Goal: Navigation & Orientation: Find specific page/section

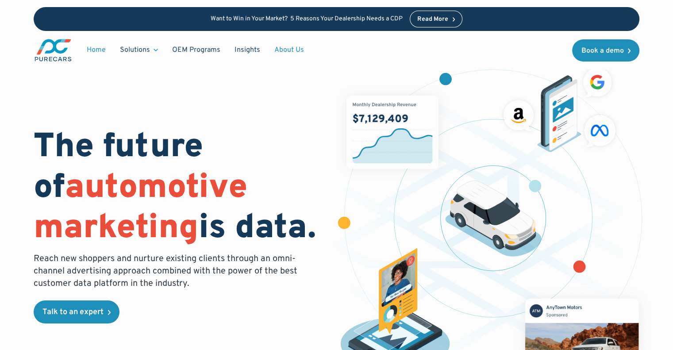
click at [283, 50] on link "About Us" at bounding box center [289, 50] width 44 height 17
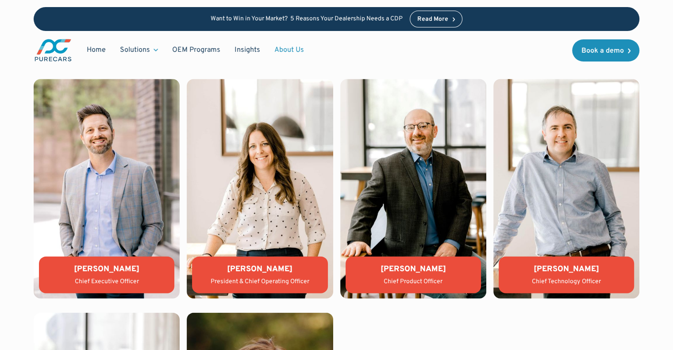
scroll to position [1881, 0]
click at [409, 270] on div "Matthew Groner" at bounding box center [413, 269] width 121 height 11
click at [649, 155] on div "WHO WE ARE Leadership team Aaron Sheeks Chief Executive Officer Lauren Donalson…" at bounding box center [336, 295] width 673 height 574
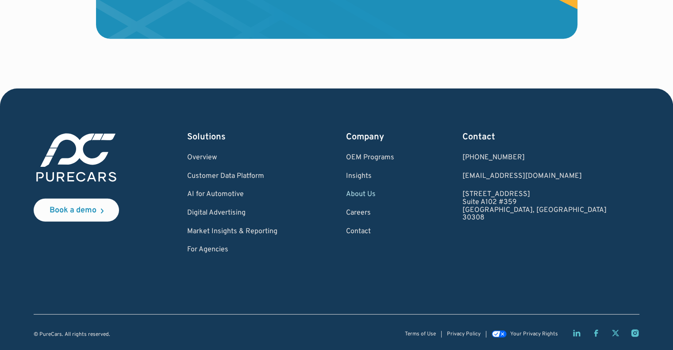
scroll to position [2596, 0]
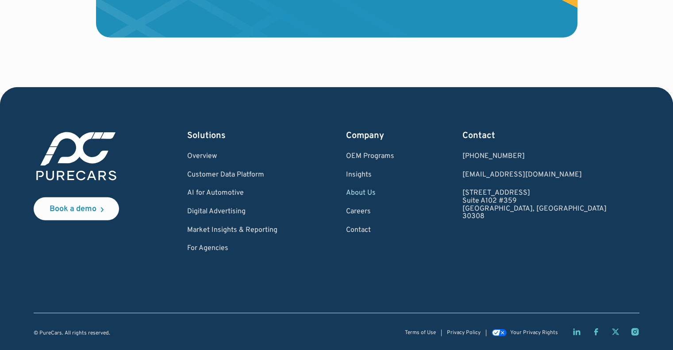
click at [651, 166] on div "Book a demo Solutions Overview Customer Data Platform AI for Automotive Digital…" at bounding box center [336, 218] width 673 height 263
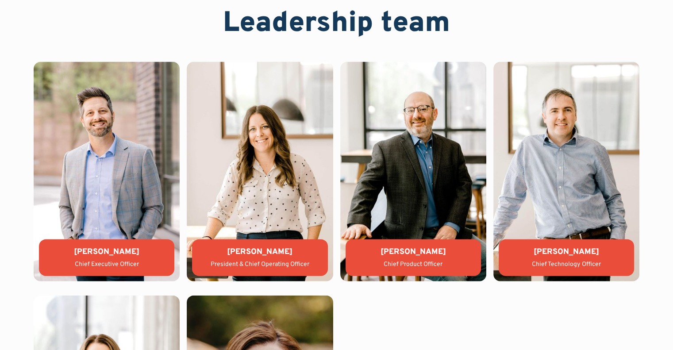
scroll to position [1899, 0]
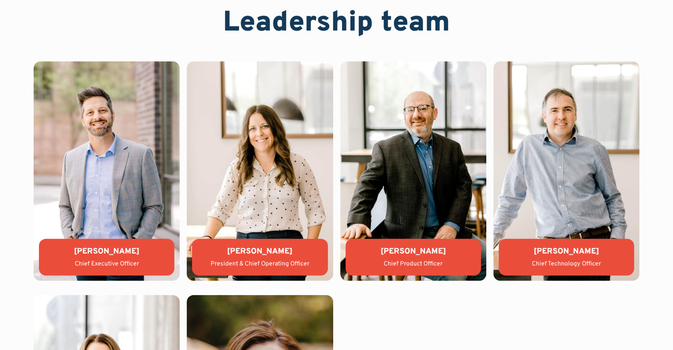
click at [414, 269] on div "Chief Product Officer" at bounding box center [413, 264] width 121 height 9
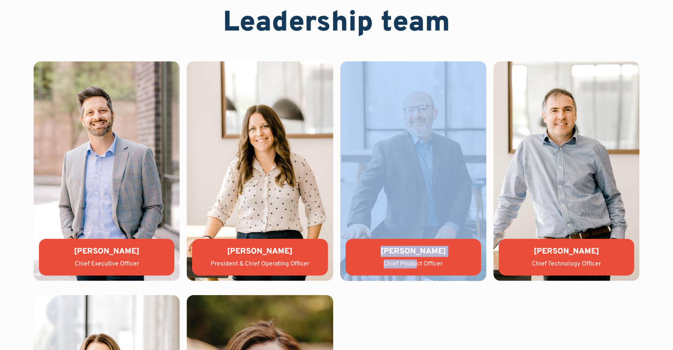
drag, startPoint x: 415, startPoint y: 263, endPoint x: 389, endPoint y: 224, distance: 46.4
click at [389, 224] on figure "Matthew Groner Chief Product Officer" at bounding box center [413, 170] width 146 height 219
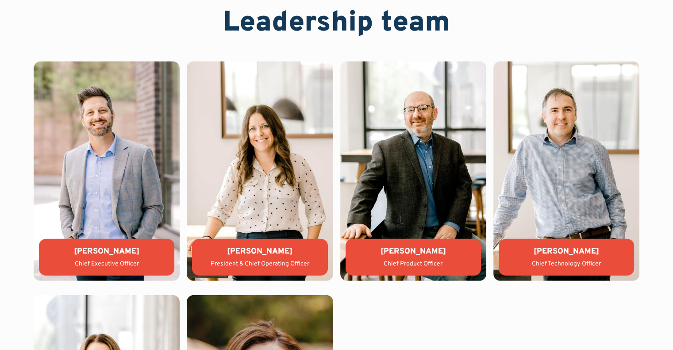
click at [652, 173] on div "WHO WE ARE Leadership team Aaron Sheeks Chief Executive Officer Lauren Donalson…" at bounding box center [336, 277] width 673 height 574
click at [269, 256] on div "Lauren Donalson" at bounding box center [259, 251] width 121 height 11
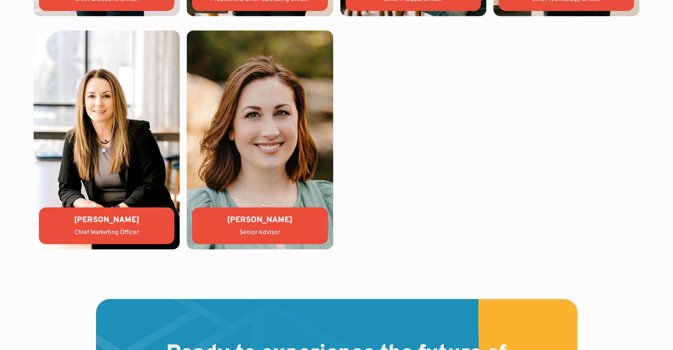
click at [569, 219] on div "Aaron Sheeks Chief Executive Officer Lauren Donalson President & Chief Operatin…" at bounding box center [337, 23] width 606 height 453
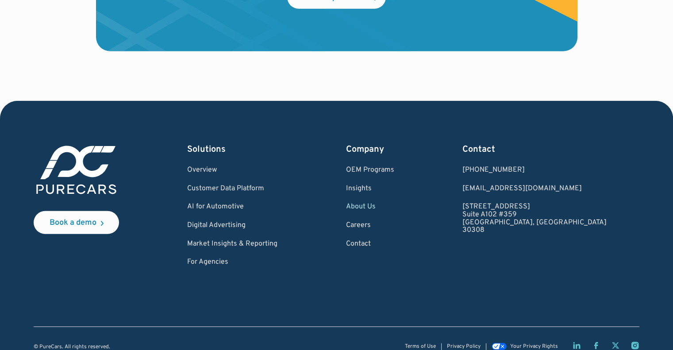
scroll to position [2596, 0]
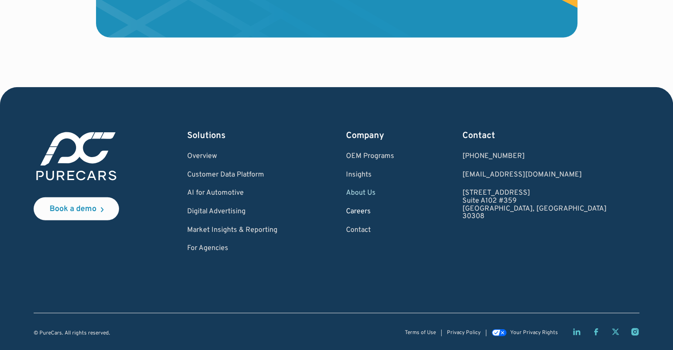
click at [394, 214] on link "Careers" at bounding box center [370, 212] width 48 height 8
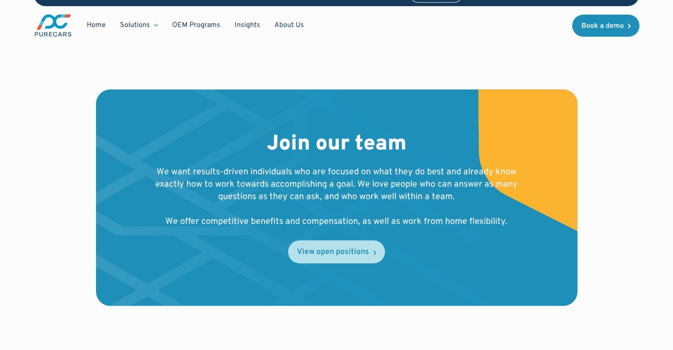
scroll to position [833, 0]
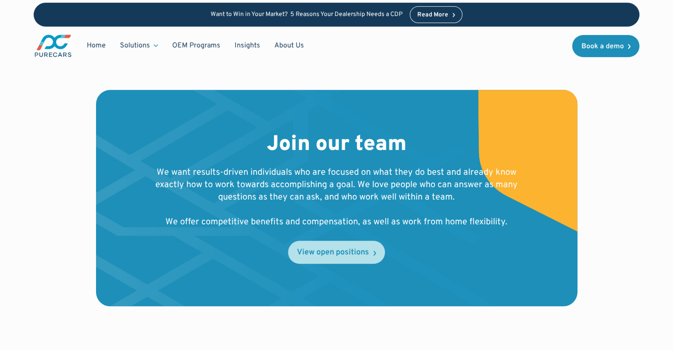
click at [345, 250] on div "View open positions" at bounding box center [333, 253] width 72 height 8
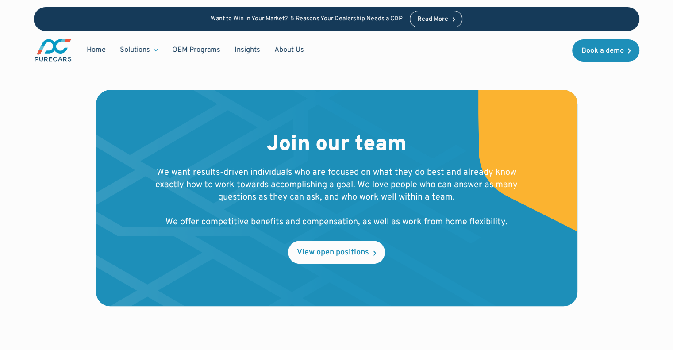
click at [596, 118] on div "Join our team We want results-driven individuals who are focused on what they d…" at bounding box center [337, 223] width 606 height 266
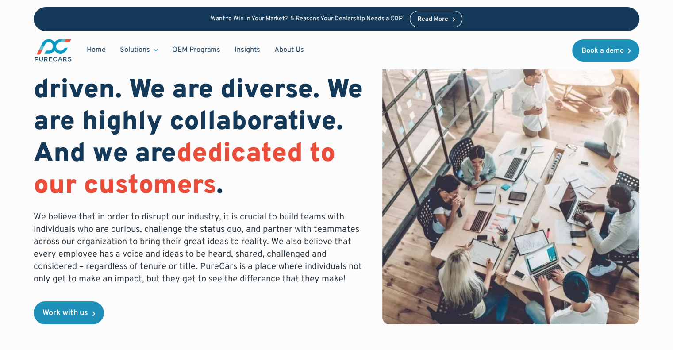
scroll to position [0, 0]
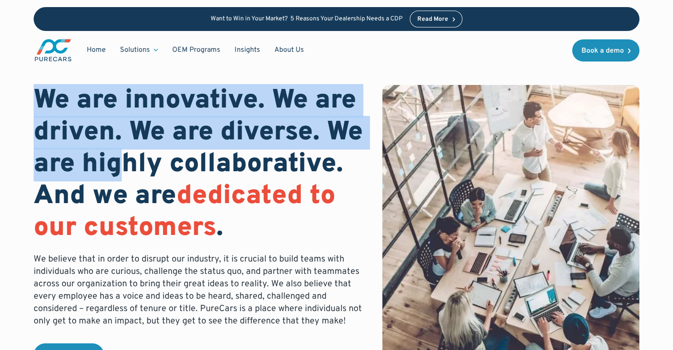
drag, startPoint x: 86, startPoint y: 132, endPoint x: 117, endPoint y: 173, distance: 51.9
click at [117, 173] on h1 "We are innovative. We are driven. We are diverse. We are highly collaborative. …" at bounding box center [201, 164] width 334 height 159
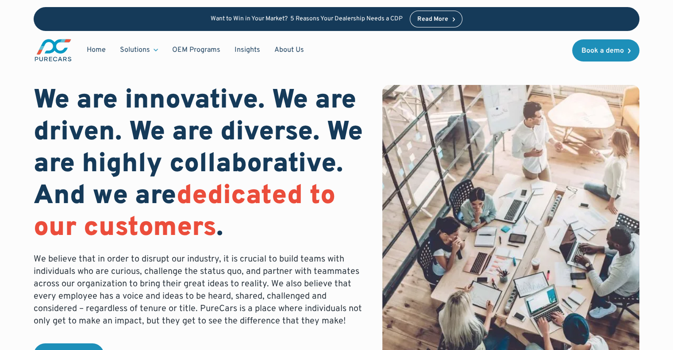
click at [235, 207] on span "dedicated to our customers" at bounding box center [185, 212] width 302 height 65
